Goal: Information Seeking & Learning: Check status

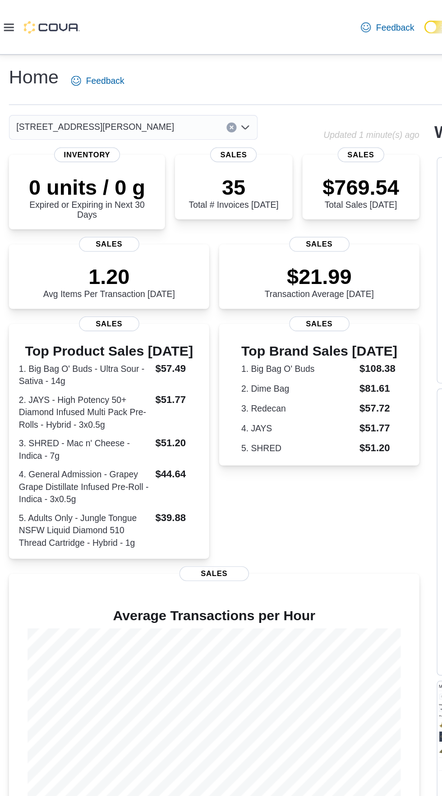
click at [7, 21] on icon at bounding box center [7, 19] width 7 height 5
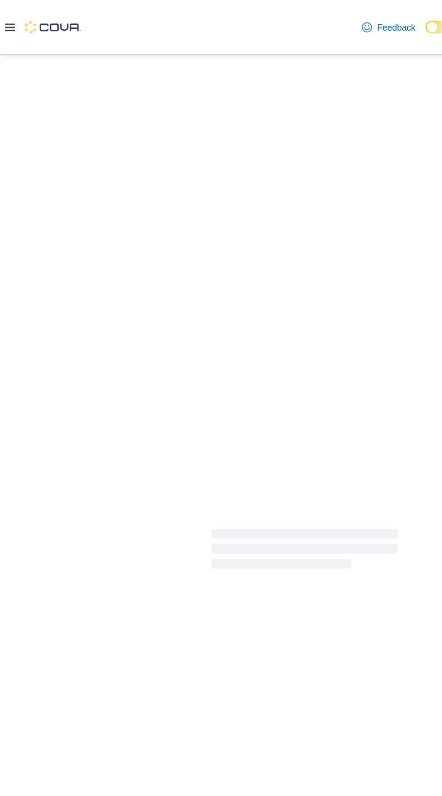
click at [16, 286] on div at bounding box center [221, 398] width 442 height 716
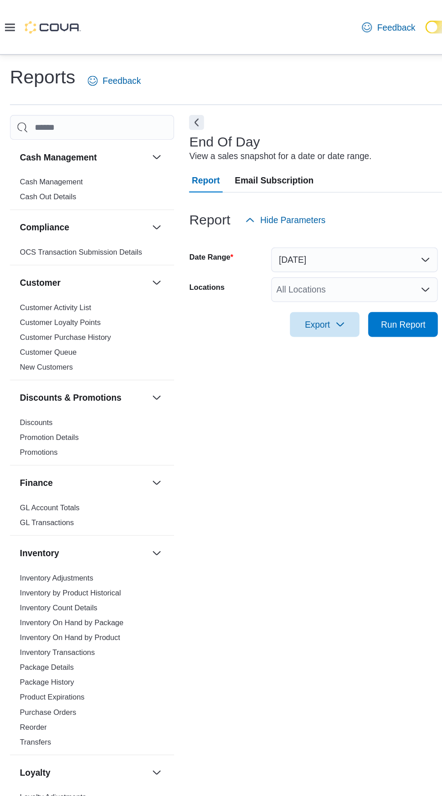
scroll to position [21, 0]
click at [61, 416] on link "Inventory Adjustments" at bounding box center [40, 419] width 53 height 6
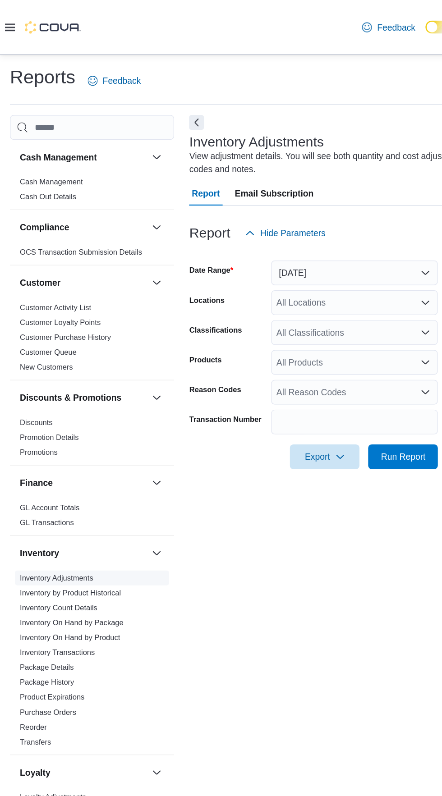
scroll to position [30, 0]
click at [294, 322] on span "Run Report" at bounding box center [292, 331] width 40 height 18
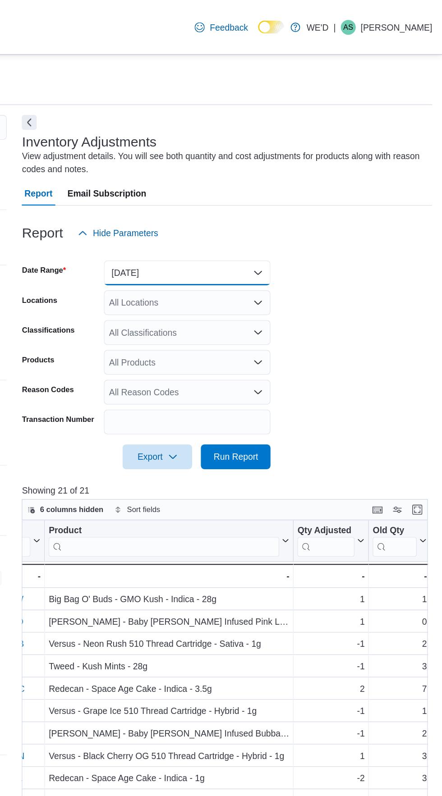
click at [291, 198] on button "[DATE]" at bounding box center [257, 198] width 121 height 18
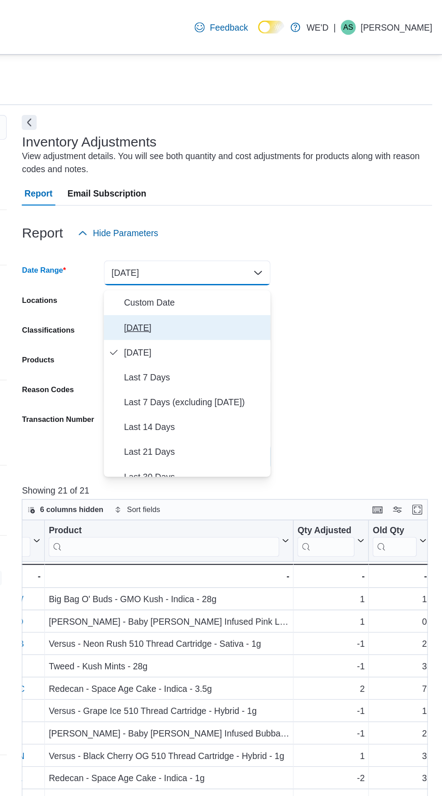
click at [292, 234] on span "Today" at bounding box center [262, 237] width 103 height 11
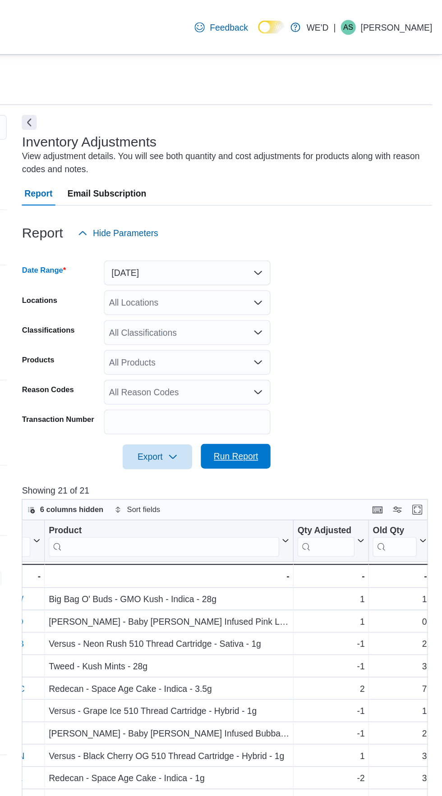
click at [309, 330] on span "Run Report" at bounding box center [292, 331] width 40 height 18
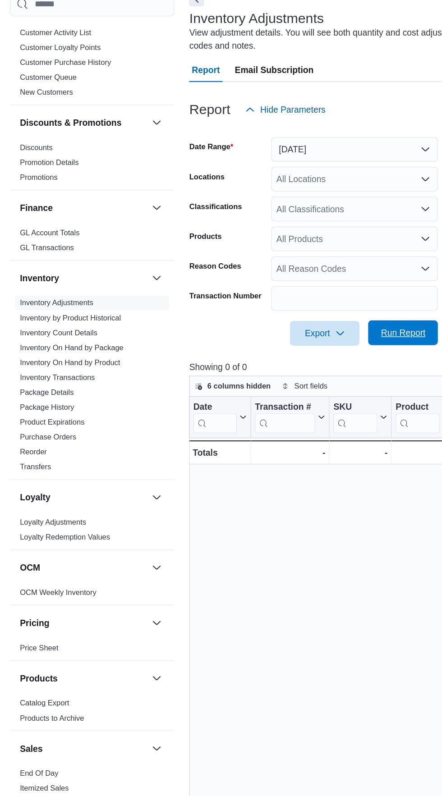
scroll to position [220, 0]
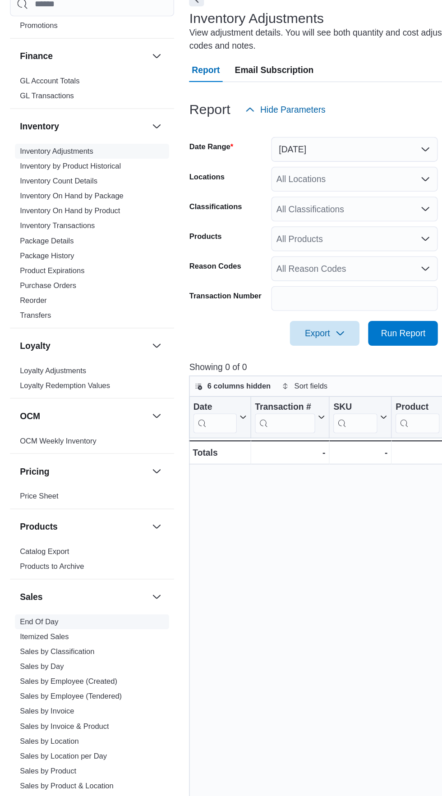
click at [38, 544] on link "End Of Day" at bounding box center [28, 540] width 28 height 6
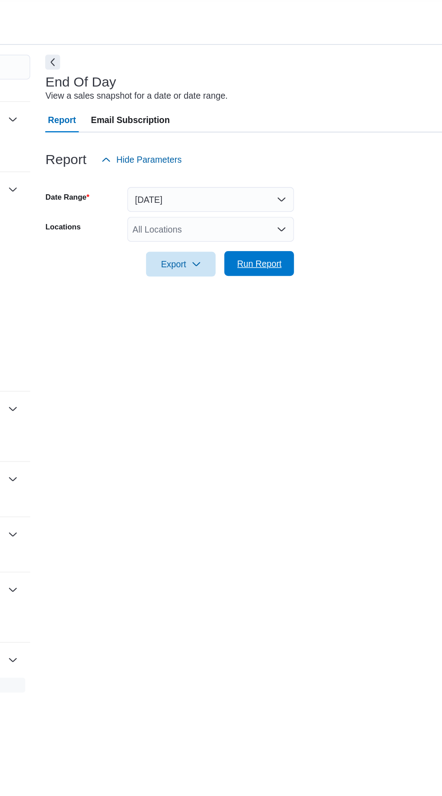
click at [300, 239] on span "Run Report" at bounding box center [292, 234] width 32 height 9
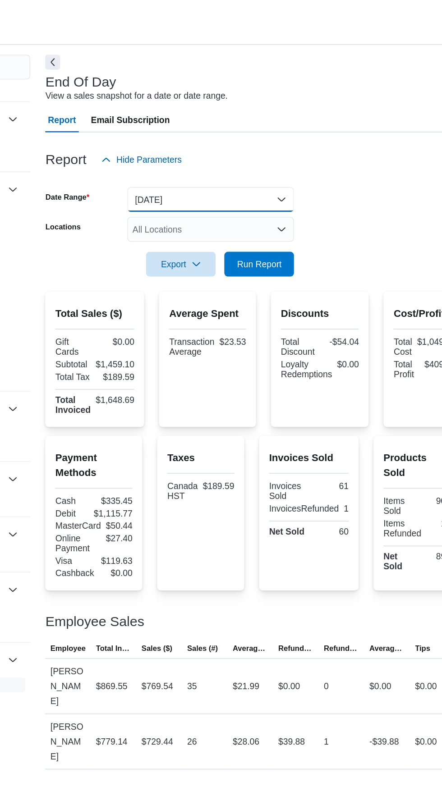
click at [291, 193] on button "Today" at bounding box center [257, 188] width 121 height 18
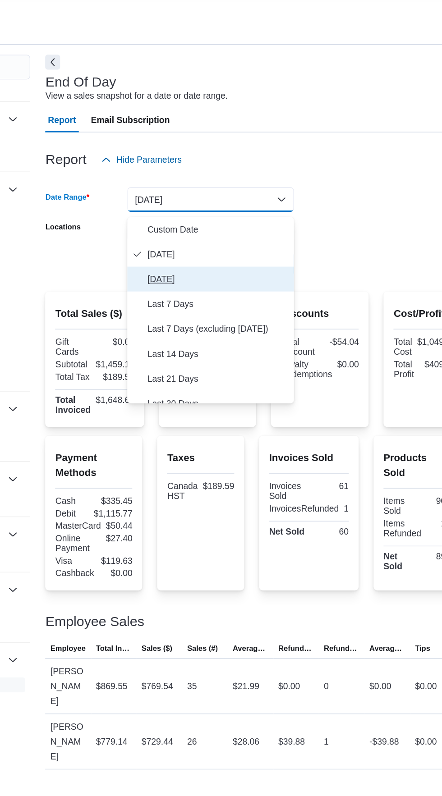
click at [286, 246] on span "[DATE]" at bounding box center [262, 246] width 103 height 11
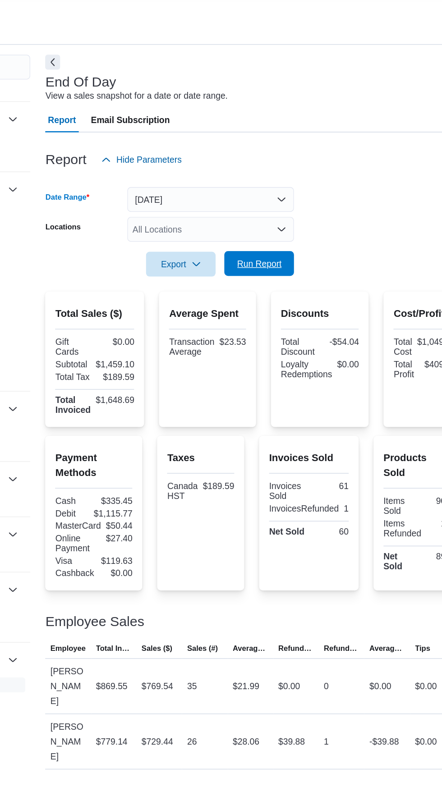
click at [312, 241] on span "Run Report" at bounding box center [292, 235] width 40 height 18
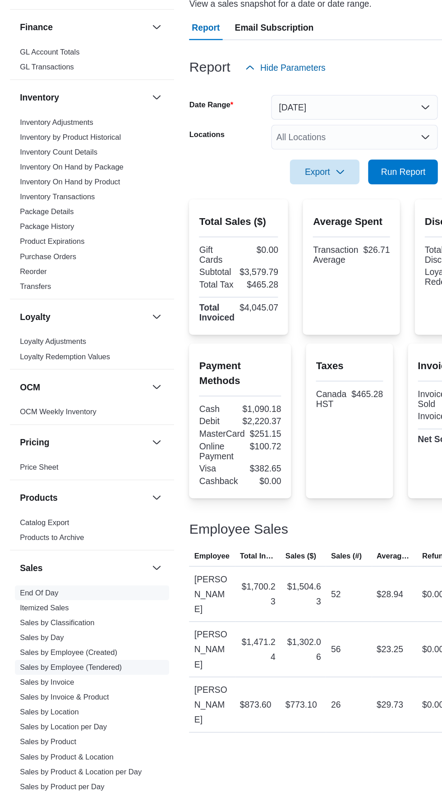
click at [78, 598] on link "Sales by Employee (Tendered)" at bounding box center [51, 595] width 74 height 6
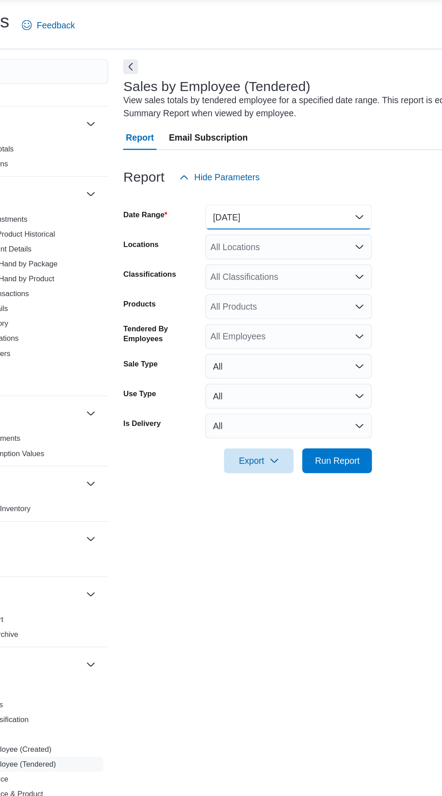
click at [274, 201] on button "[DATE]" at bounding box center [257, 198] width 121 height 18
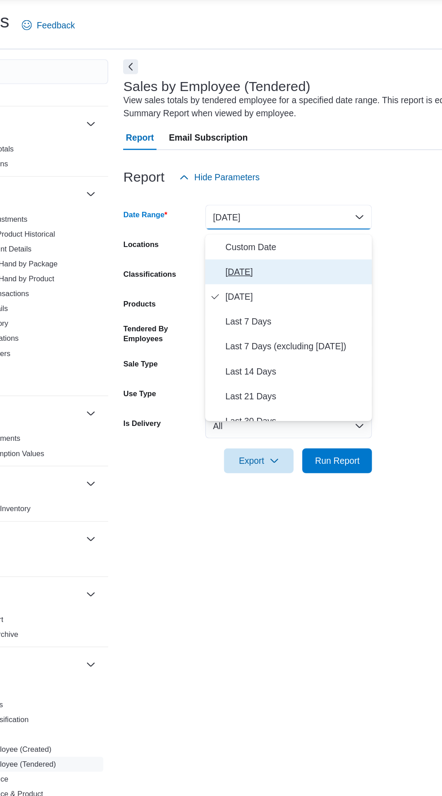
click at [281, 234] on span "Today" at bounding box center [262, 237] width 103 height 11
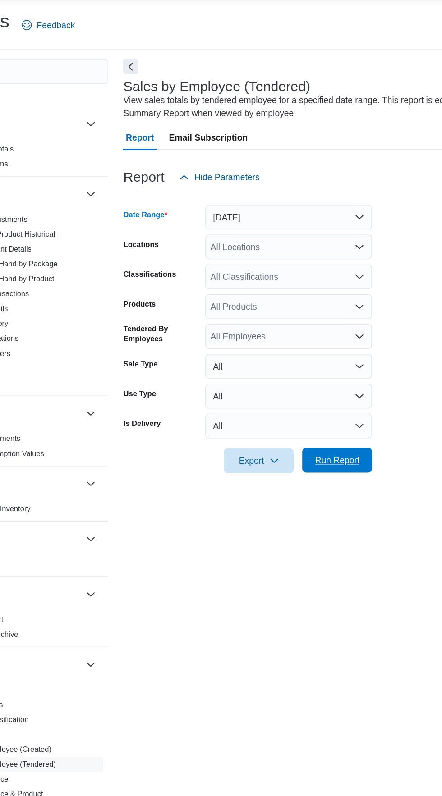
click at [305, 377] on span "Run Report" at bounding box center [292, 374] width 32 height 9
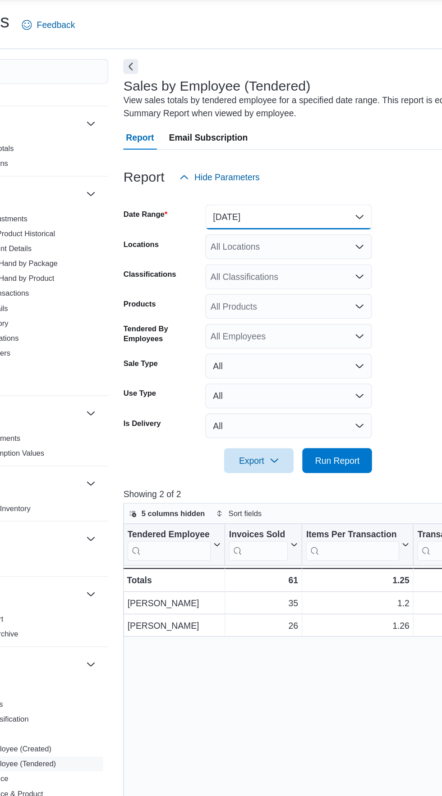
click at [283, 196] on button "Today" at bounding box center [257, 198] width 121 height 18
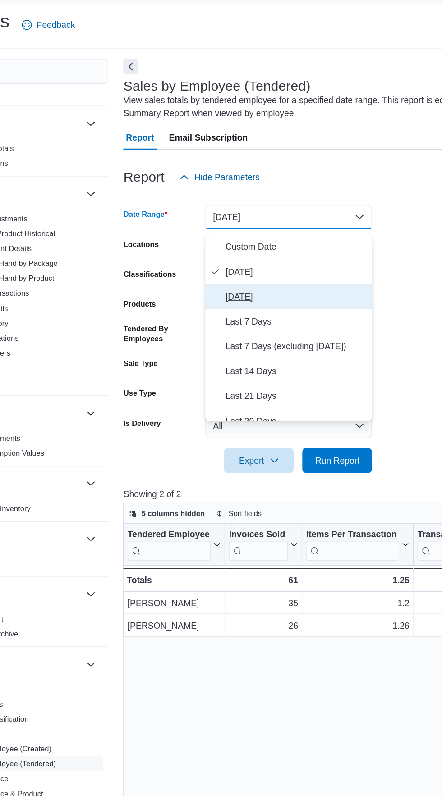
click at [271, 251] on span "[DATE]" at bounding box center [262, 255] width 103 height 11
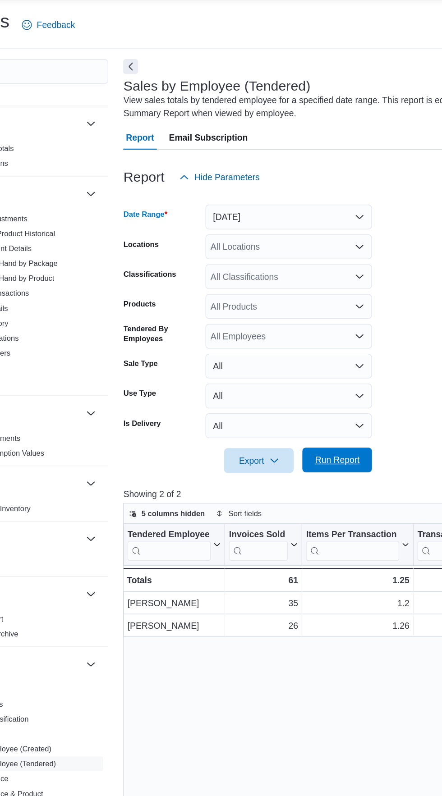
click at [305, 378] on span "Run Report" at bounding box center [292, 374] width 32 height 9
